Goal: Communication & Community: Participate in discussion

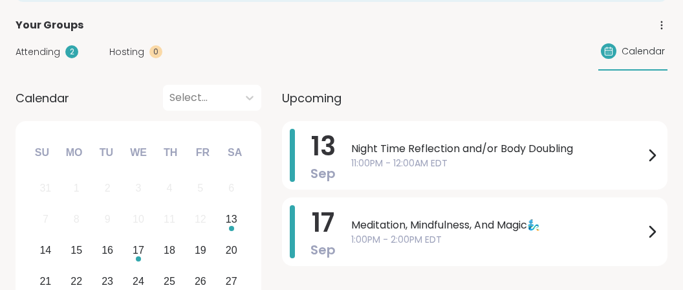
scroll to position [204, 0]
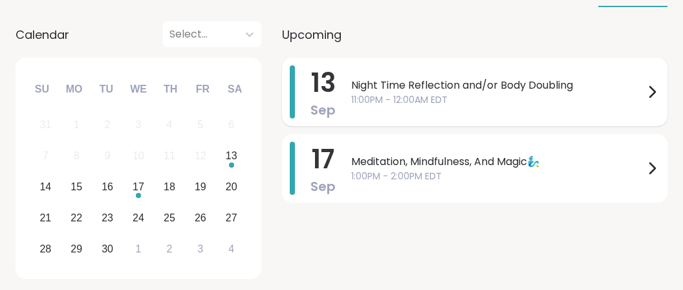
click at [433, 89] on span "Night Time Reflection and/or Body Doubling" at bounding box center [497, 86] width 293 height 16
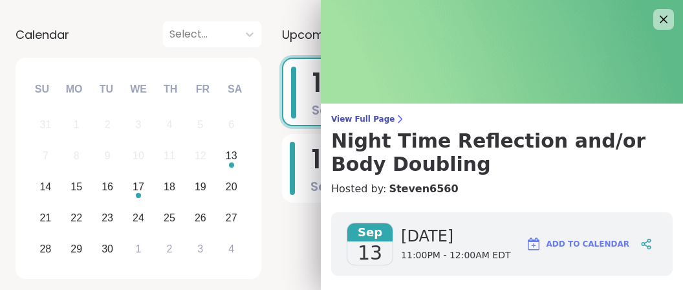
scroll to position [243, 0]
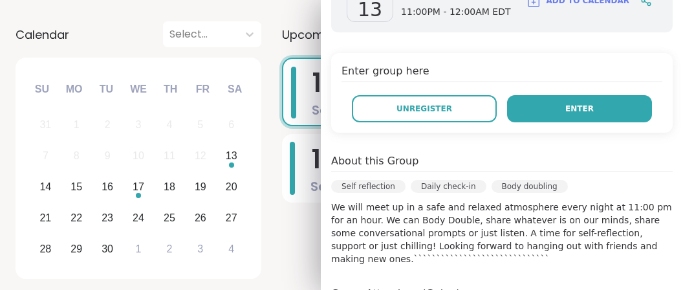
click at [629, 120] on button "Enter" at bounding box center [579, 108] width 145 height 27
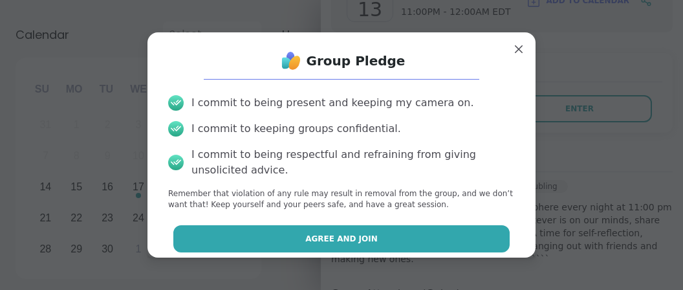
click at [451, 226] on button "Agree and Join" at bounding box center [341, 238] width 337 height 27
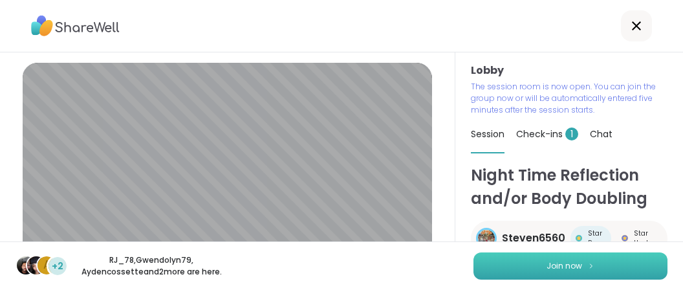
click at [530, 264] on button "Join now" at bounding box center [570, 265] width 194 height 27
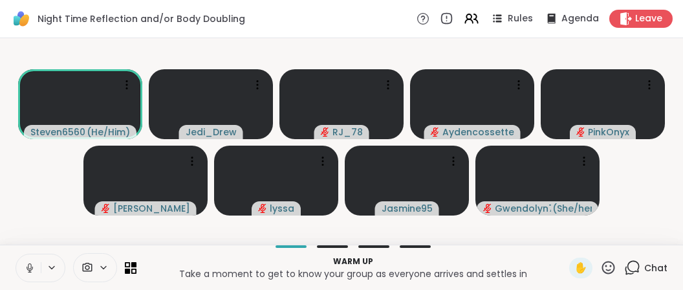
click at [37, 263] on button at bounding box center [28, 267] width 25 height 27
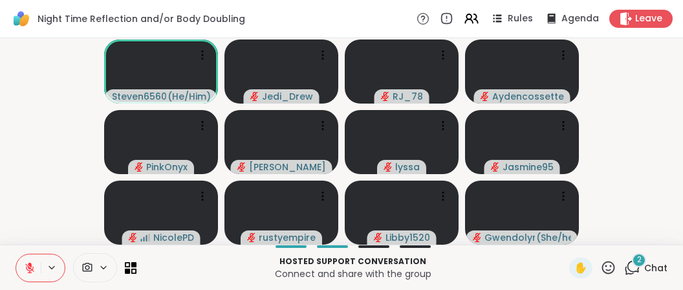
click at [37, 263] on button at bounding box center [28, 267] width 25 height 27
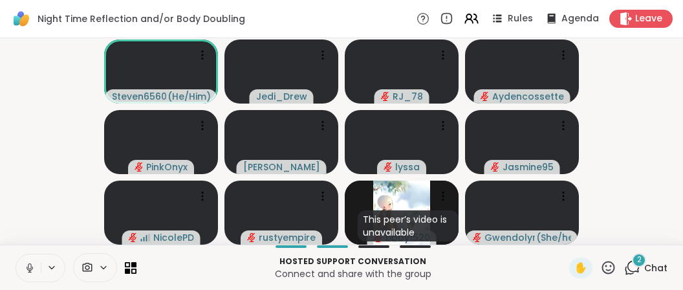
click at [37, 263] on button at bounding box center [28, 267] width 25 height 27
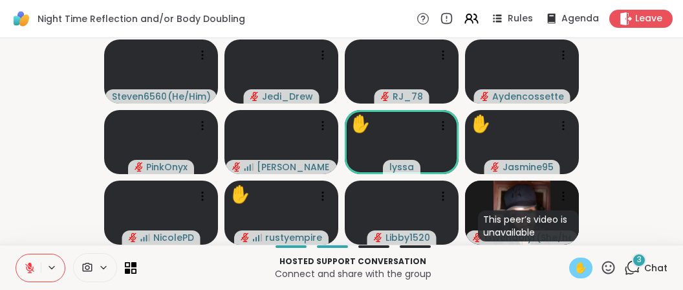
click at [582, 276] on div "✋" at bounding box center [580, 267] width 23 height 21
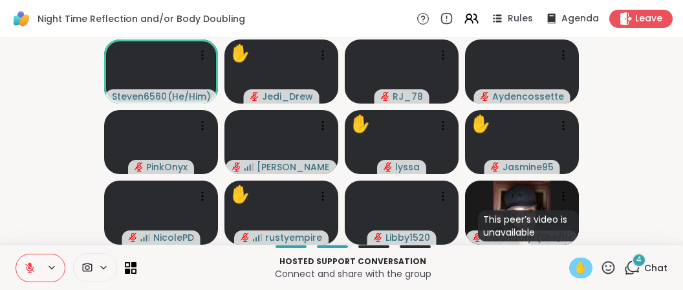
click at [582, 276] on div "✋" at bounding box center [580, 267] width 23 height 21
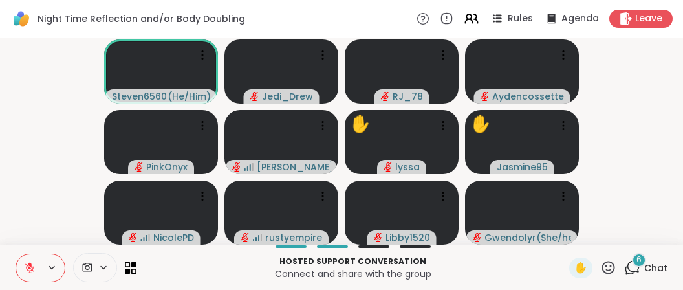
click at [28, 270] on icon at bounding box center [30, 268] width 12 height 12
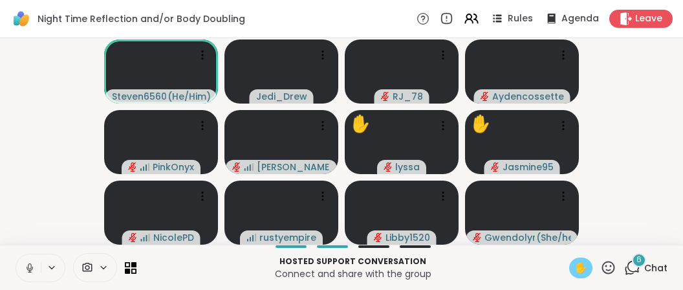
click at [577, 266] on span "✋" at bounding box center [580, 268] width 13 height 16
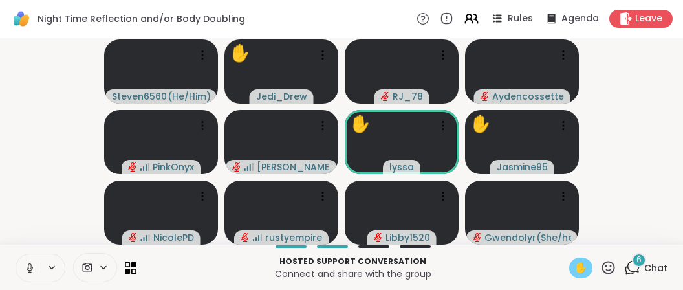
click at [577, 266] on span "✋" at bounding box center [580, 268] width 13 height 16
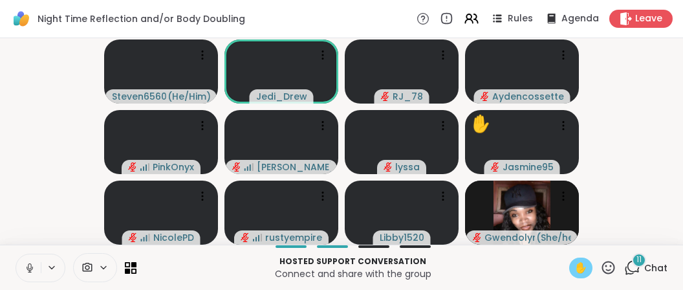
click at [572, 272] on div "✋" at bounding box center [580, 267] width 23 height 21
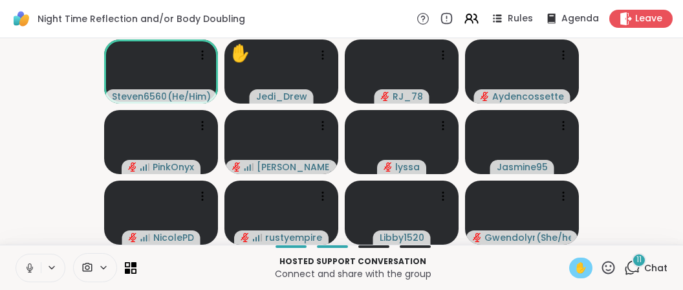
click at [572, 272] on div "✋" at bounding box center [580, 267] width 23 height 21
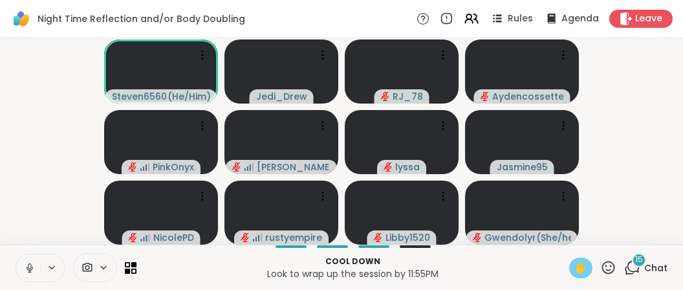
click at [572, 272] on div "✋" at bounding box center [580, 267] width 23 height 21
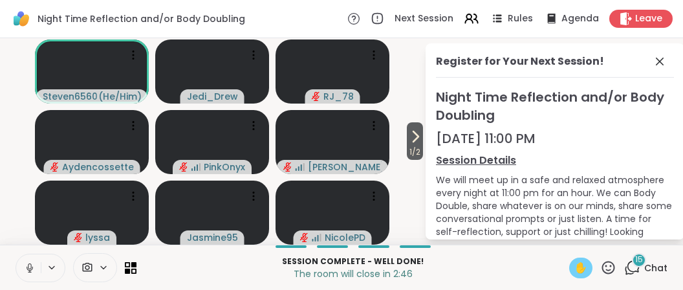
click at [572, 272] on div "✋" at bounding box center [580, 267] width 23 height 21
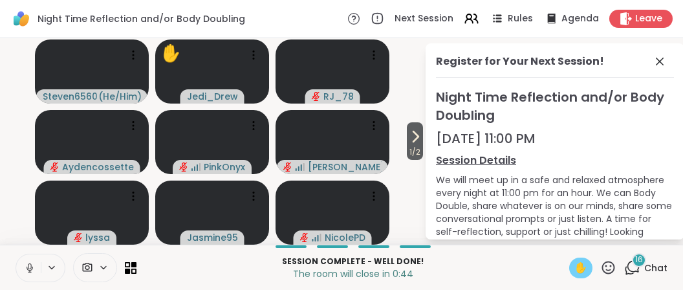
click at [575, 289] on div "Session Complete - well done! The room will close in 0:44 ✋ 16 Chat" at bounding box center [341, 266] width 683 height 45
click at [570, 263] on div "✋" at bounding box center [580, 267] width 23 height 21
click at [587, 263] on span "✋" at bounding box center [580, 268] width 13 height 16
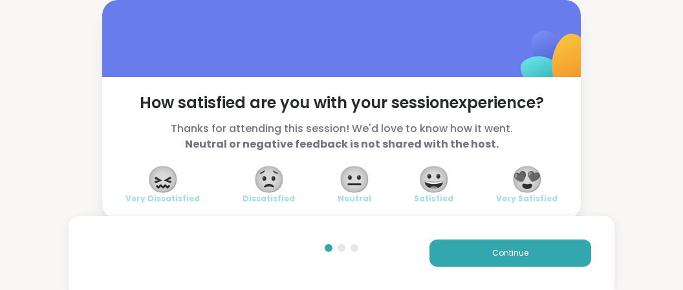
click at [552, 199] on span "Very Satisfied" at bounding box center [526, 198] width 61 height 10
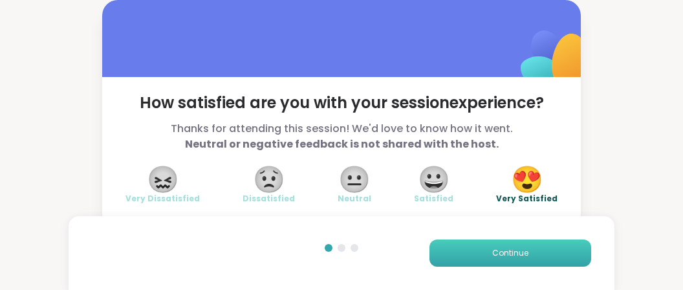
click at [528, 254] on span "Continue" at bounding box center [510, 253] width 36 height 12
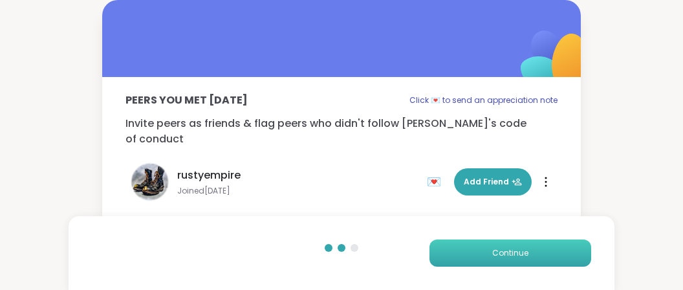
click at [528, 254] on span "Continue" at bounding box center [510, 253] width 36 height 12
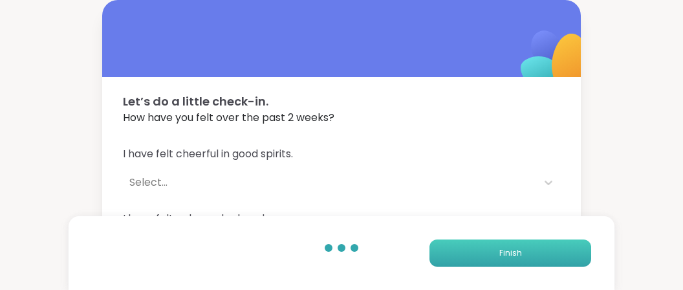
click at [528, 254] on button "Finish" at bounding box center [510, 252] width 162 height 27
